Goal: Book appointment/travel/reservation

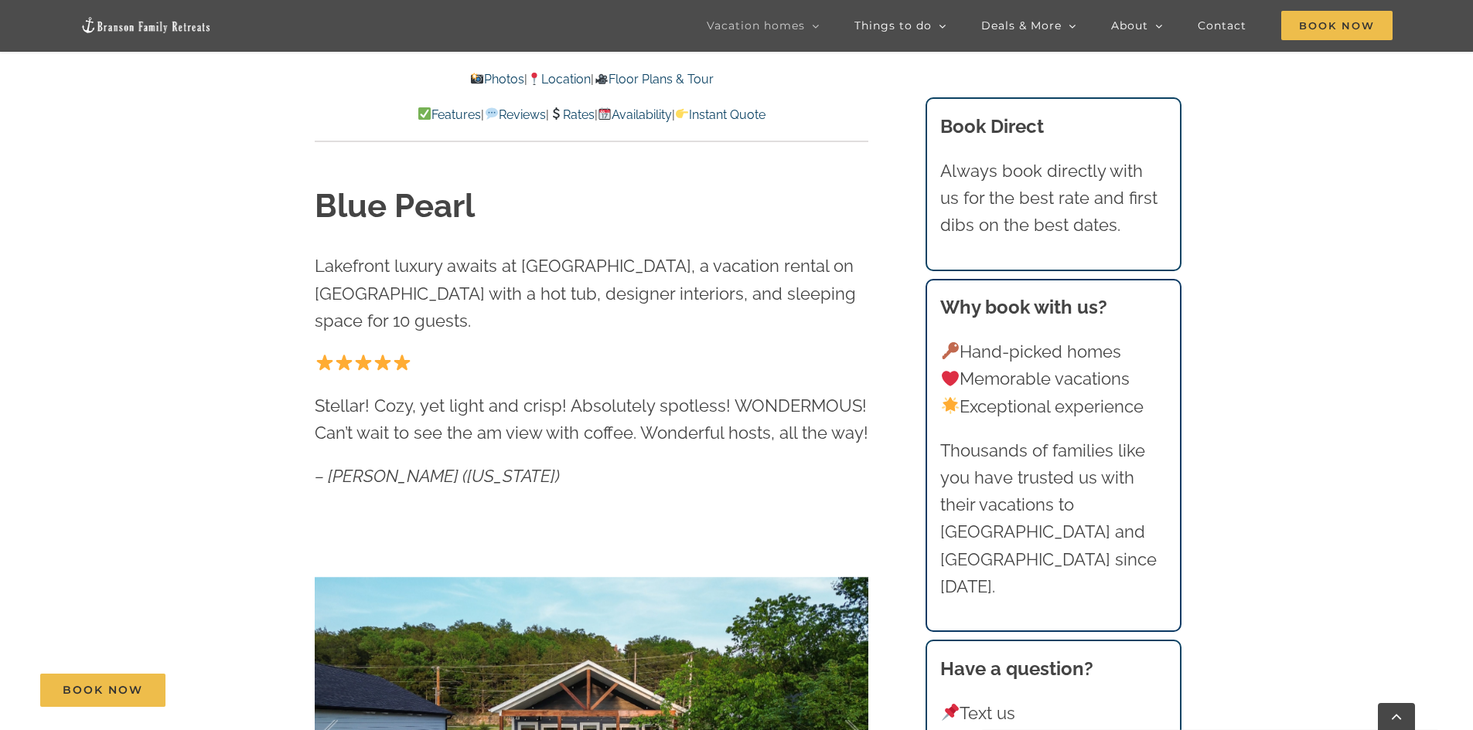
scroll to position [696, 0]
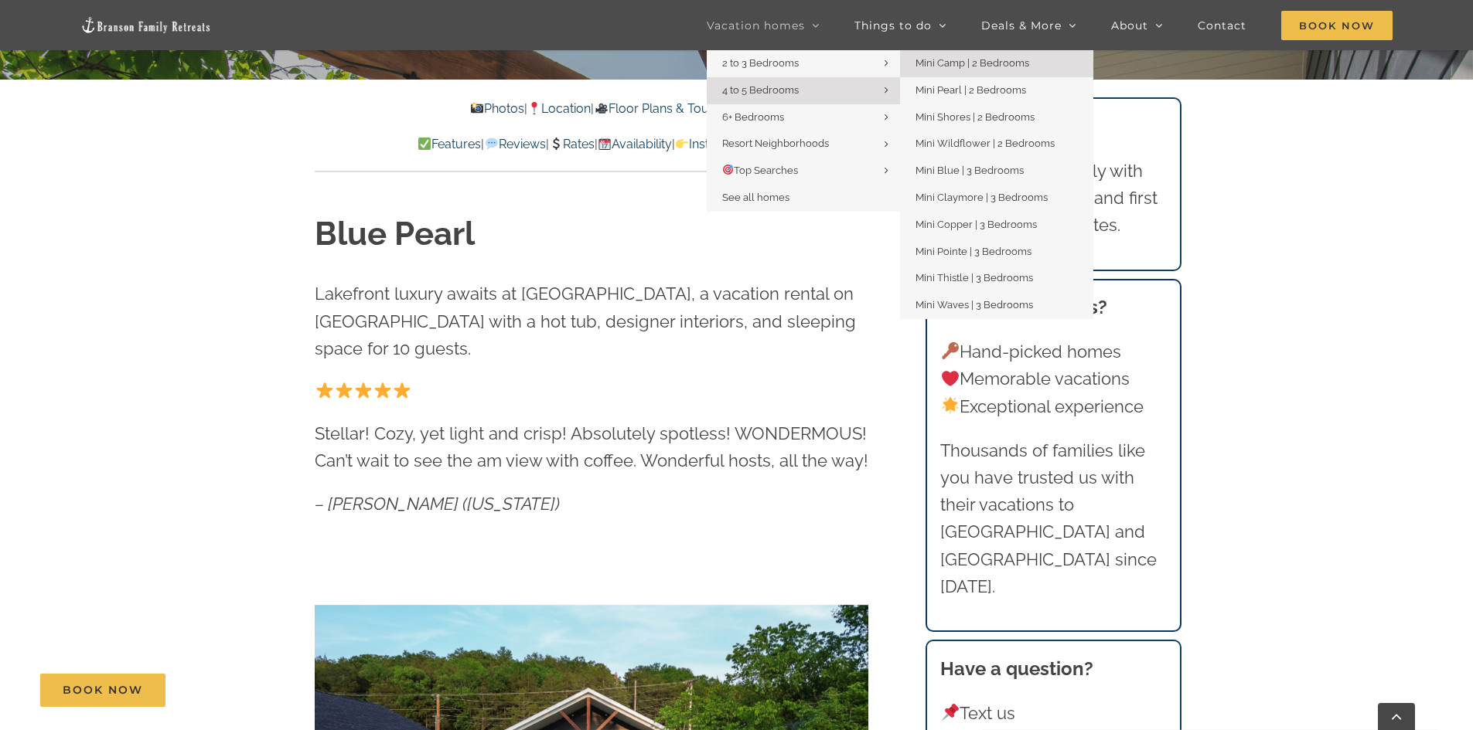
click at [943, 66] on span "Mini Camp | 2 Bedrooms" at bounding box center [972, 63] width 114 height 12
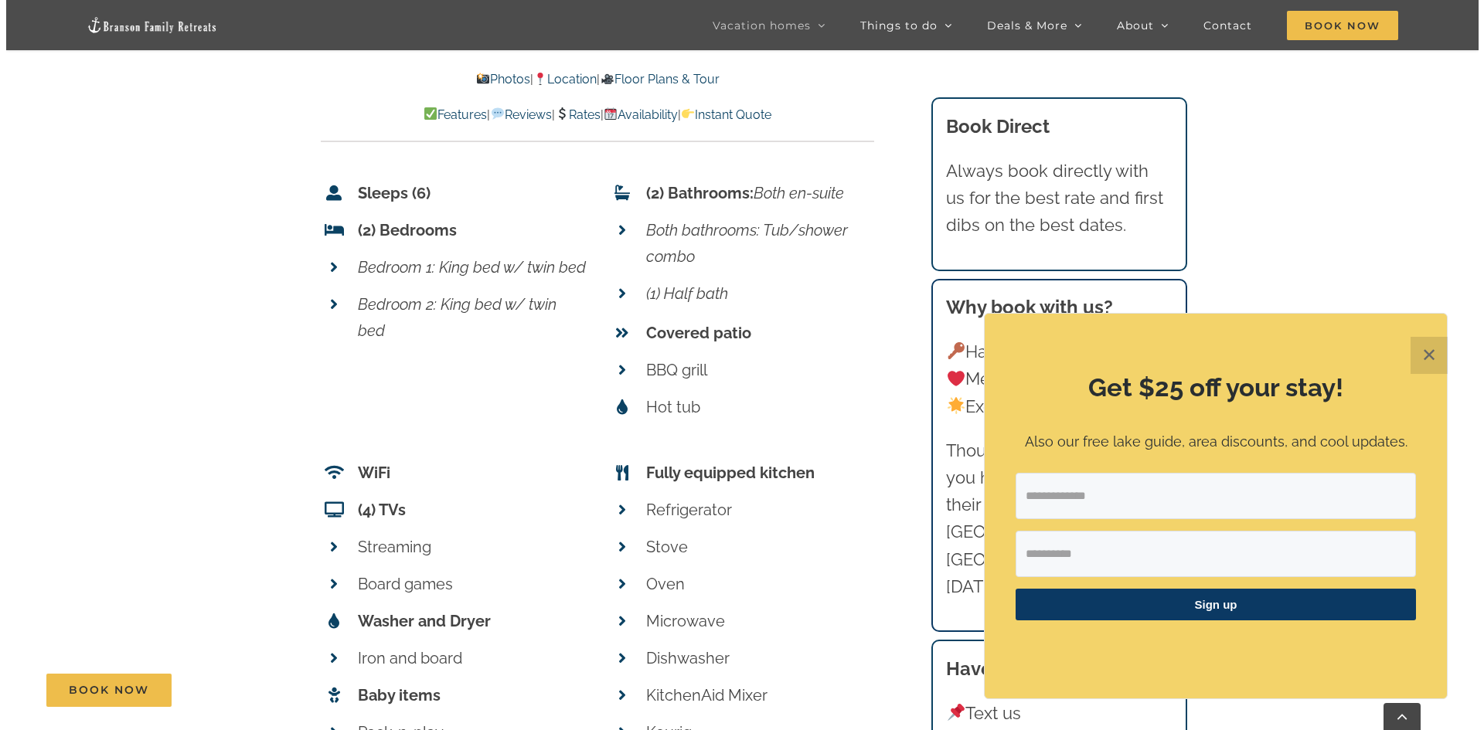
scroll to position [6648, 0]
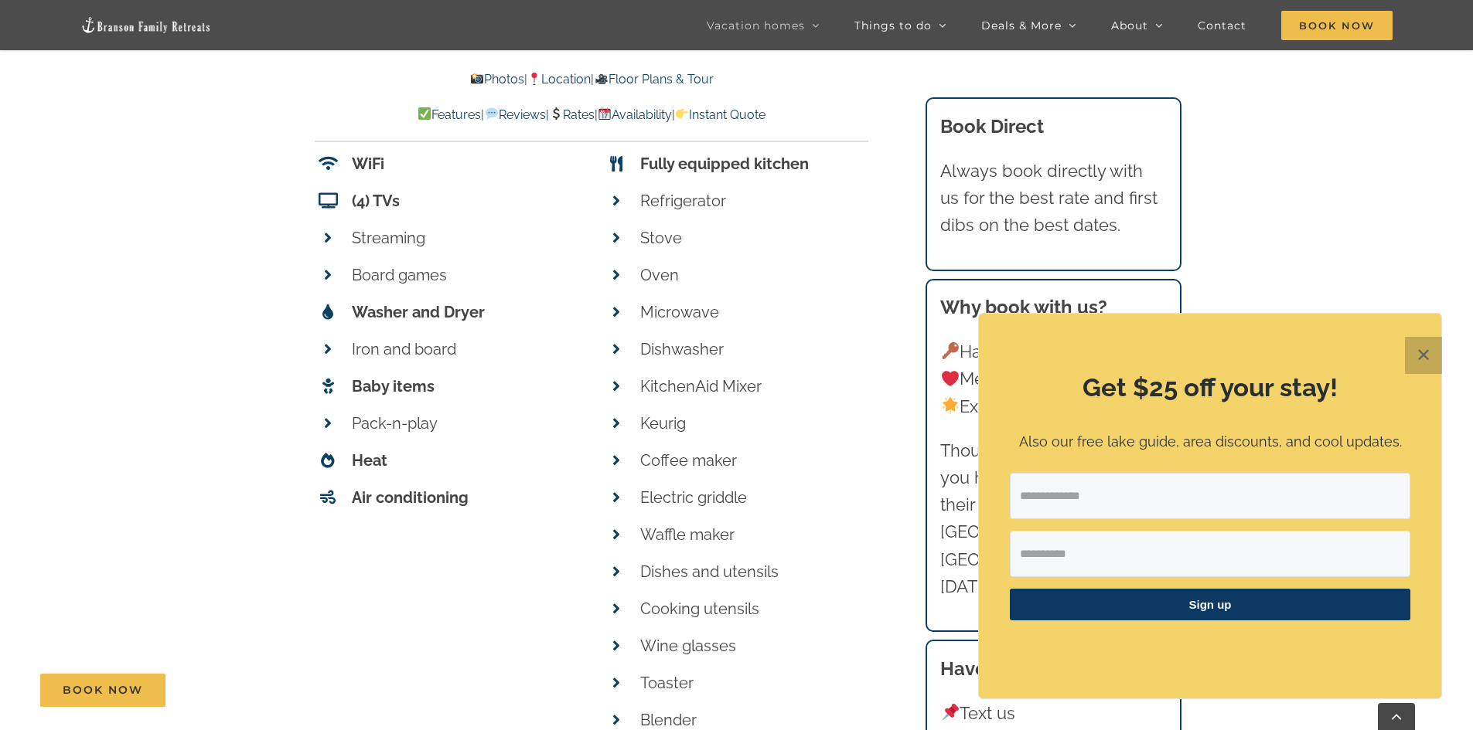
click at [1421, 363] on button "✕" at bounding box center [1422, 355] width 37 height 37
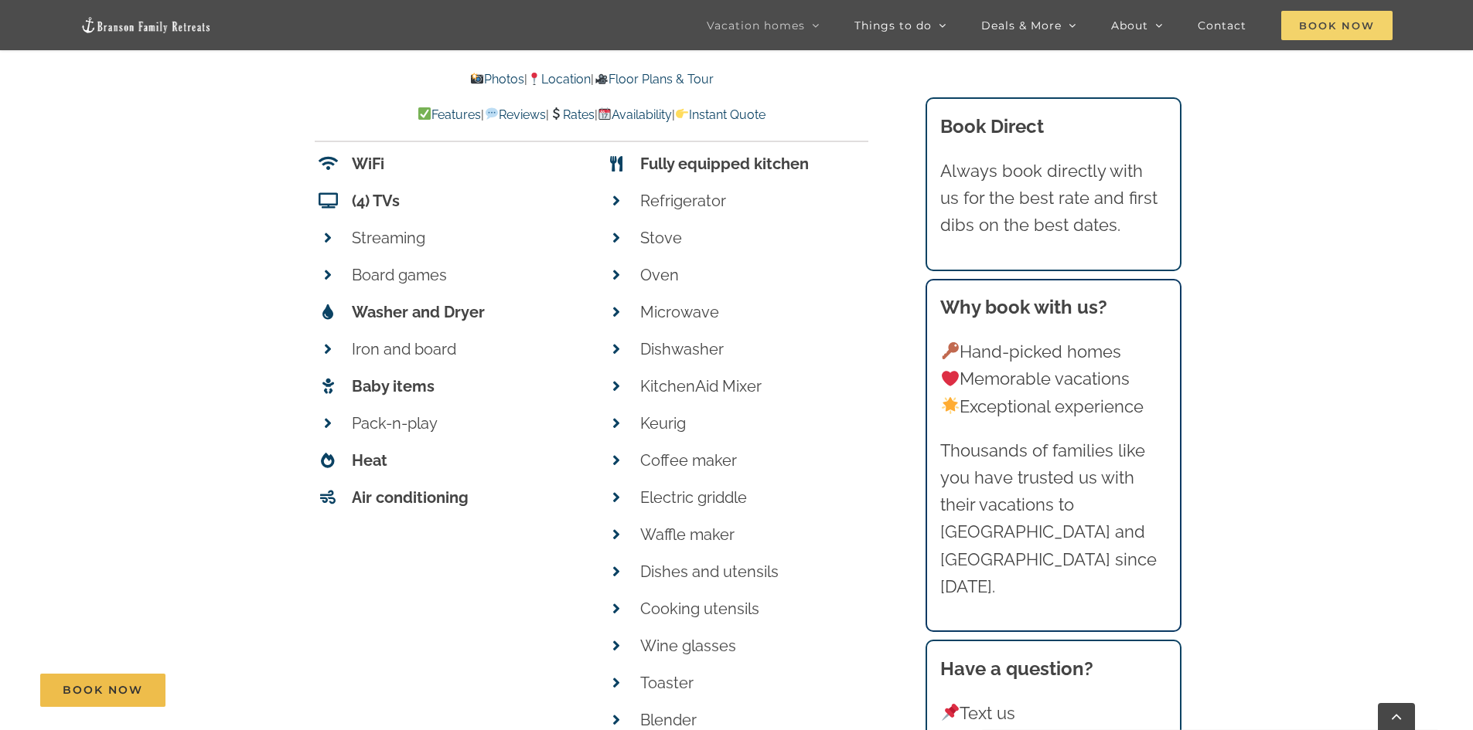
click at [1322, 27] on span "Book Now" at bounding box center [1336, 25] width 111 height 29
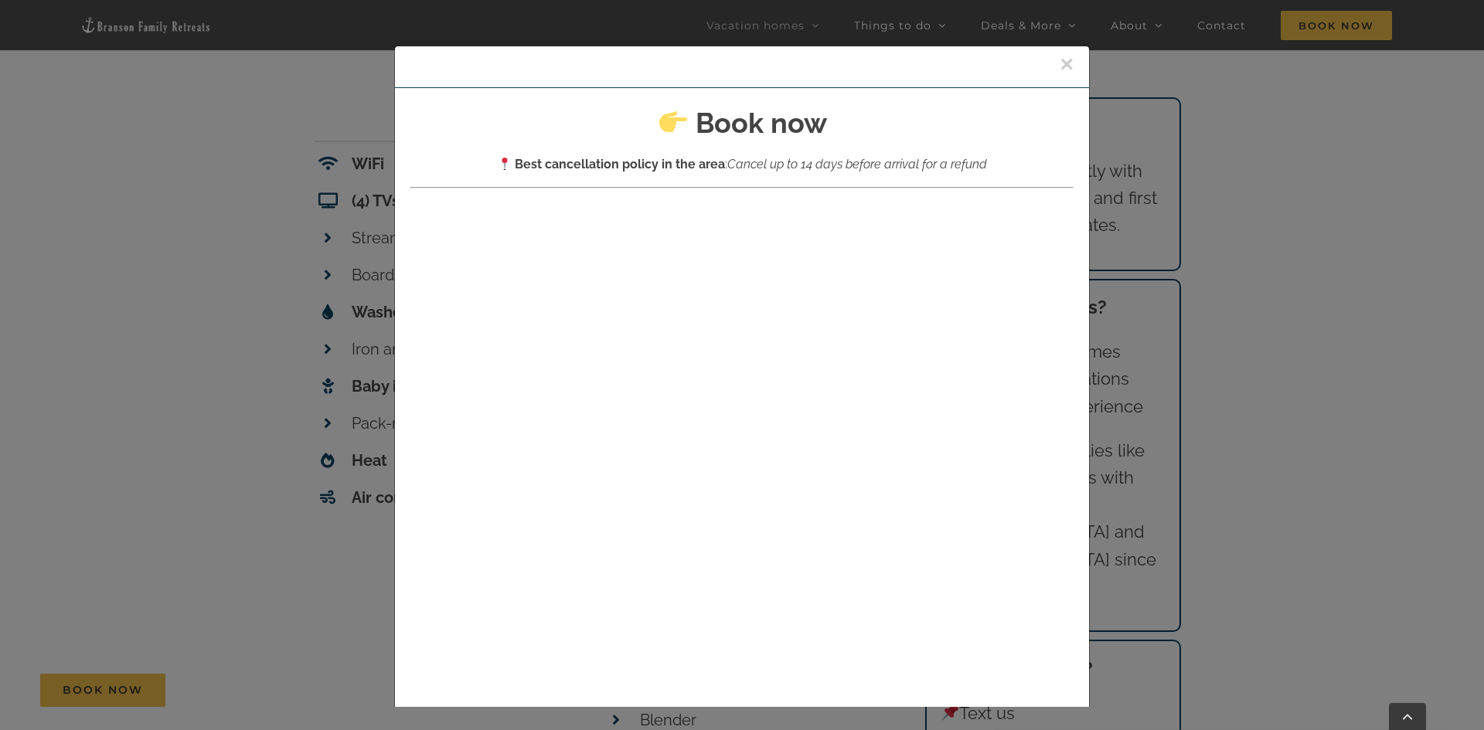
scroll to position [0, 0]
